Goal: Task Accomplishment & Management: Use online tool/utility

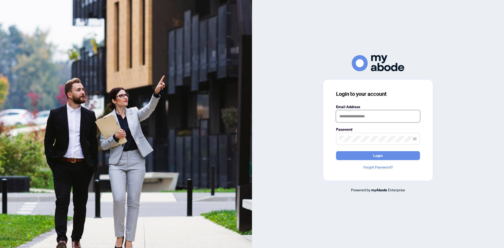
click at [365, 112] on input "text" at bounding box center [378, 116] width 84 height 12
type input "**********"
click at [416, 141] on span at bounding box center [415, 139] width 4 height 6
click at [416, 141] on icon "eye-invisible" at bounding box center [415, 139] width 4 height 4
click at [396, 154] on button "Login" at bounding box center [378, 155] width 84 height 9
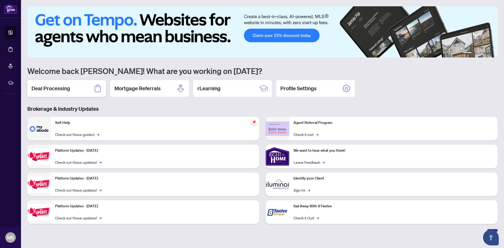
click at [71, 83] on div "Deal Processing" at bounding box center [66, 88] width 79 height 17
